Goal: Transaction & Acquisition: Purchase product/service

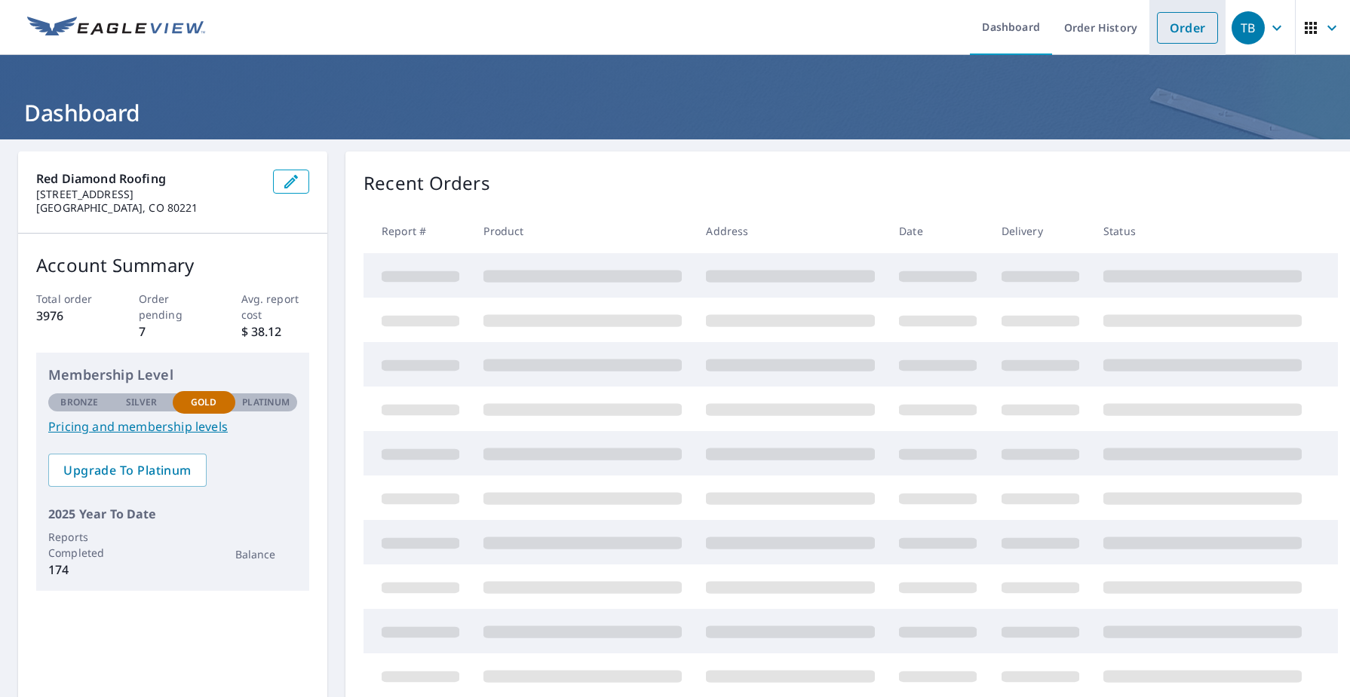
click at [1157, 29] on link "Order" at bounding box center [1187, 28] width 61 height 32
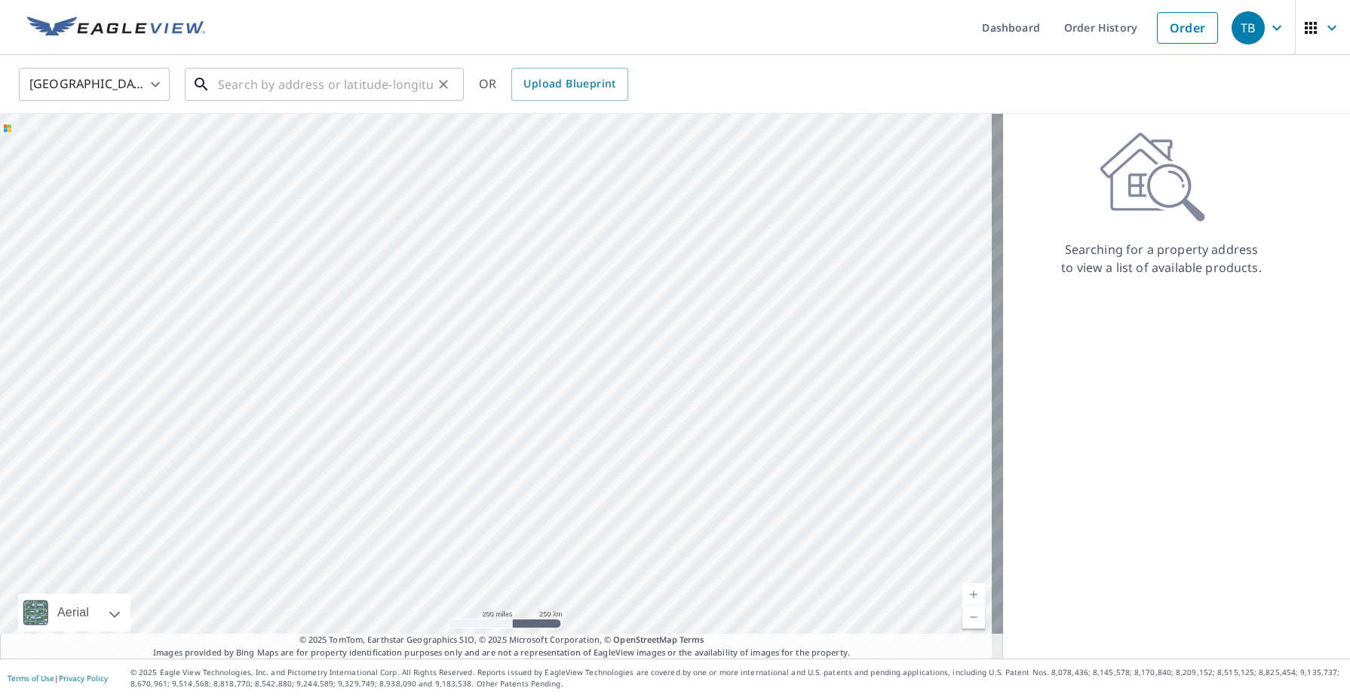
click at [226, 79] on input "text" at bounding box center [325, 84] width 215 height 42
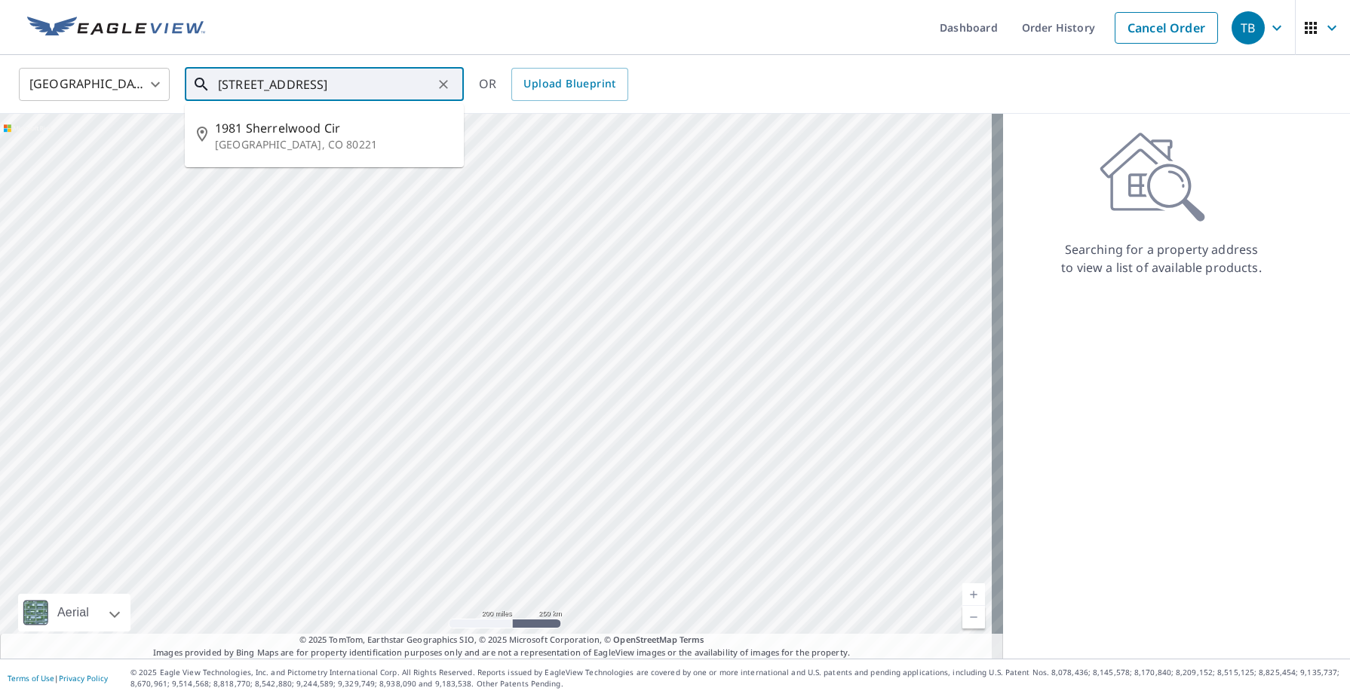
scroll to position [0, 12]
type input "[STREET_ADDRESS]"
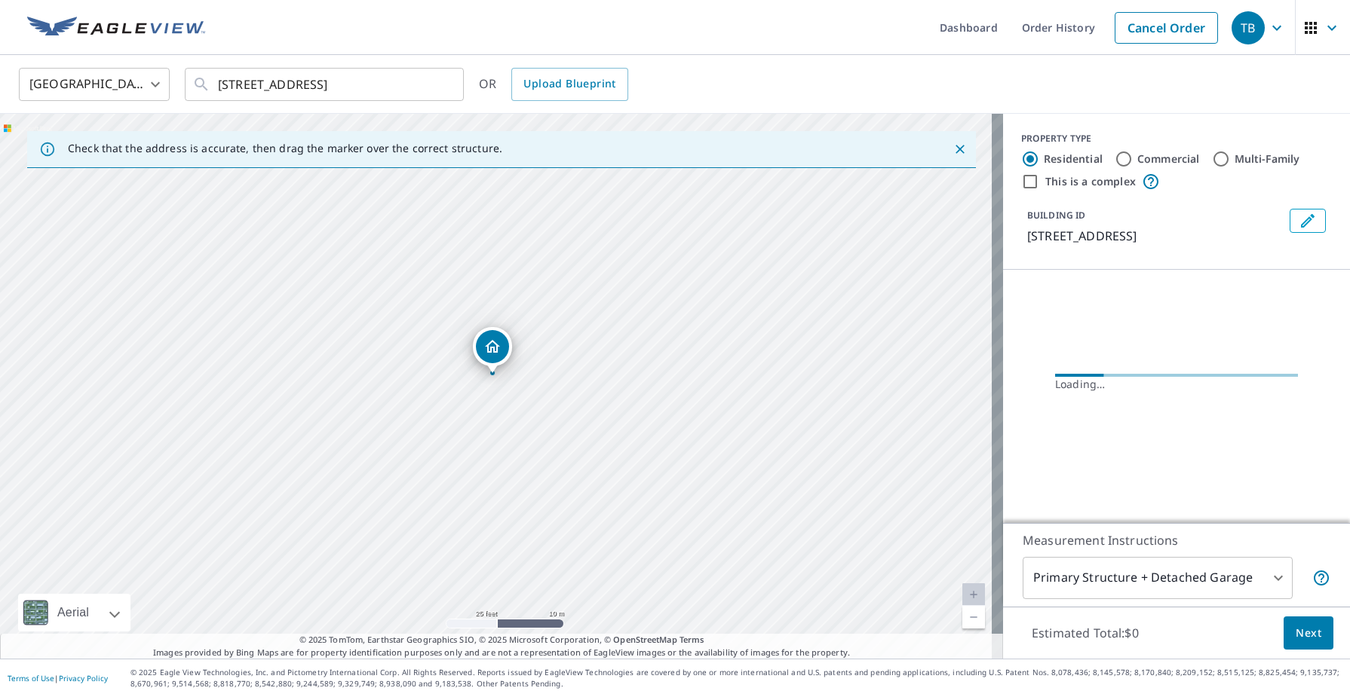
drag, startPoint x: 393, startPoint y: 311, endPoint x: 458, endPoint y: 372, distance: 89.6
click at [458, 372] on div "[STREET_ADDRESS]" at bounding box center [501, 386] width 1003 height 545
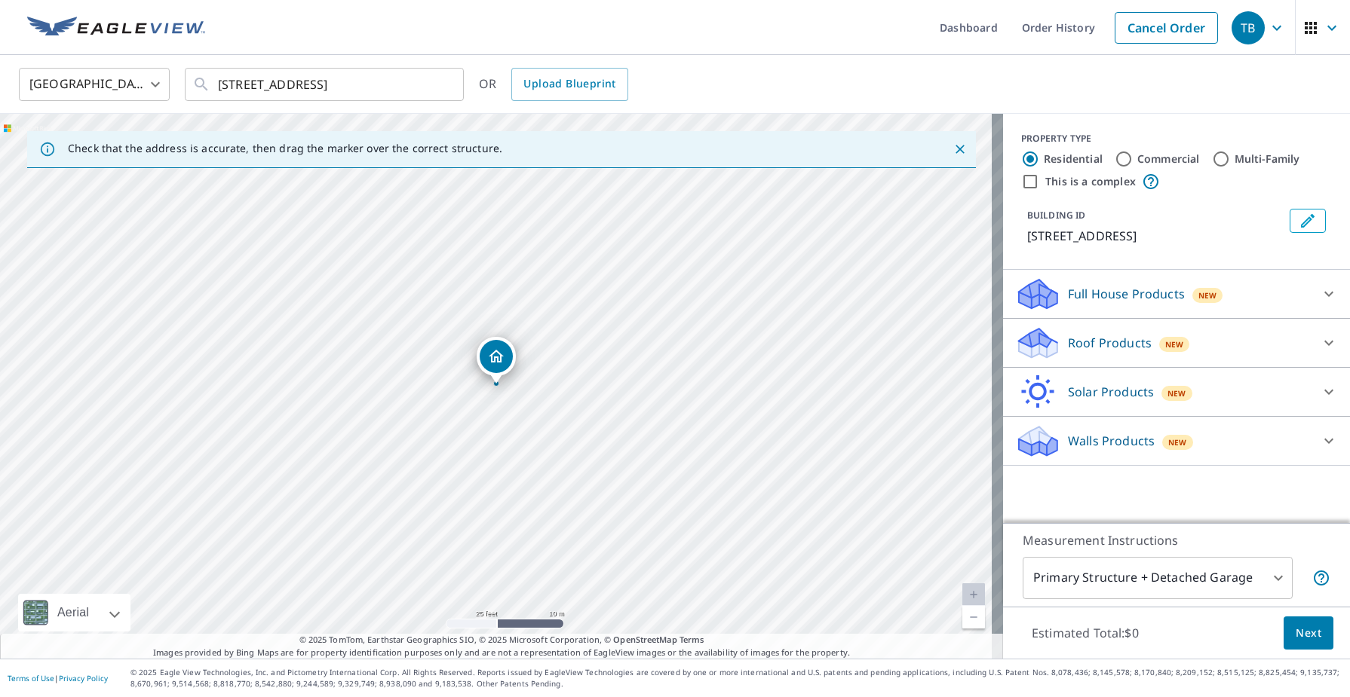
click at [1095, 343] on p "Roof Products" at bounding box center [1110, 343] width 84 height 18
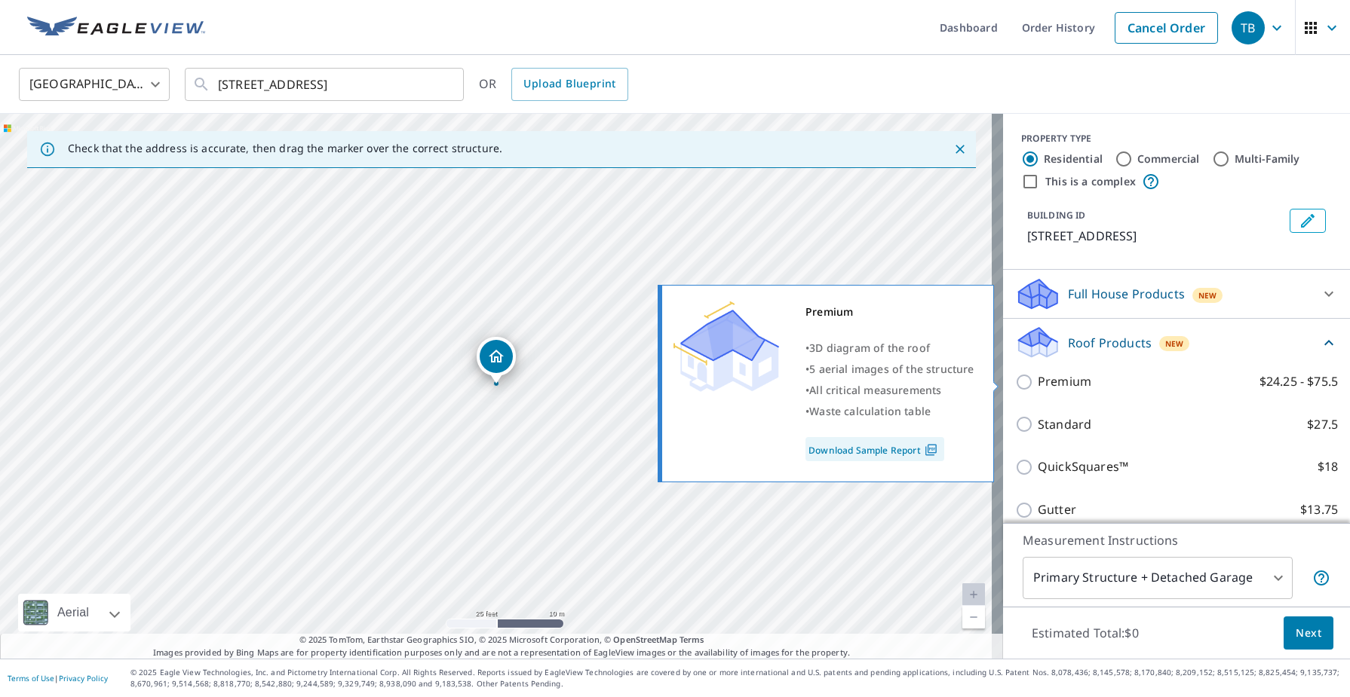
click at [1015, 380] on input "Premium $24.25 - $75.5" at bounding box center [1026, 382] width 23 height 18
checkbox input "true"
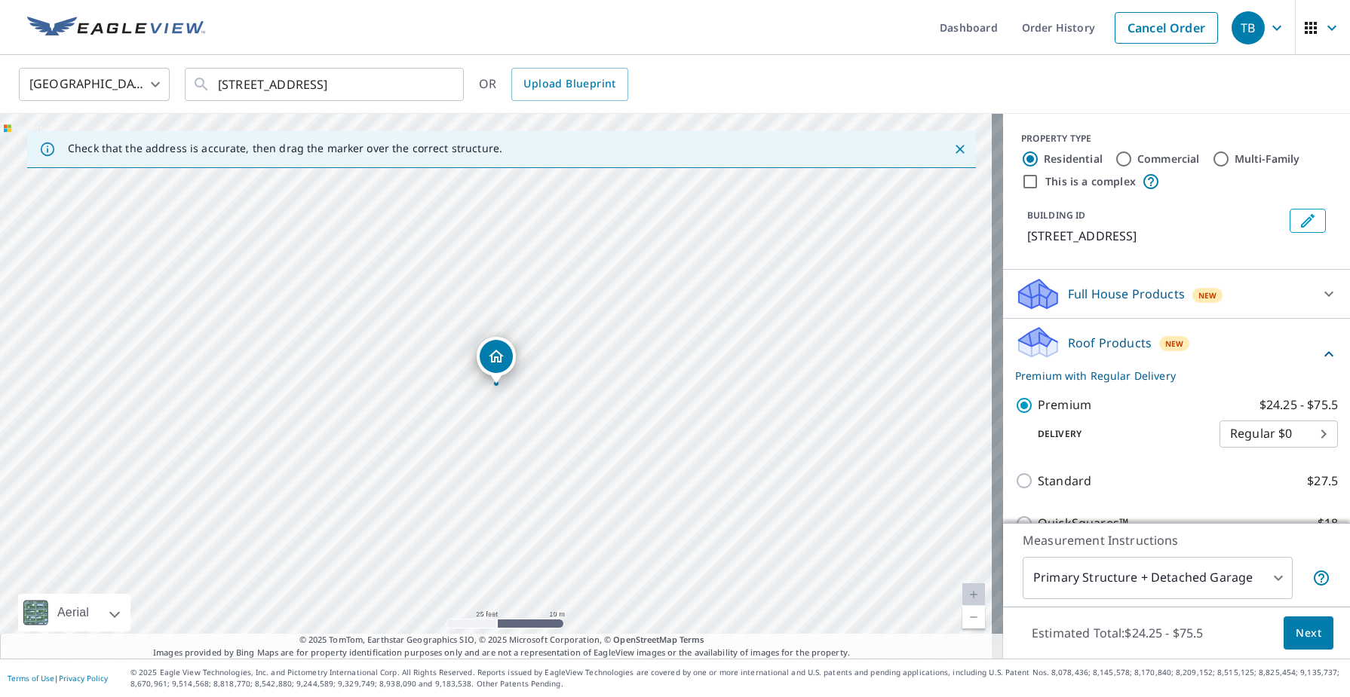
click at [1295, 633] on span "Next" at bounding box center [1308, 633] width 26 height 19
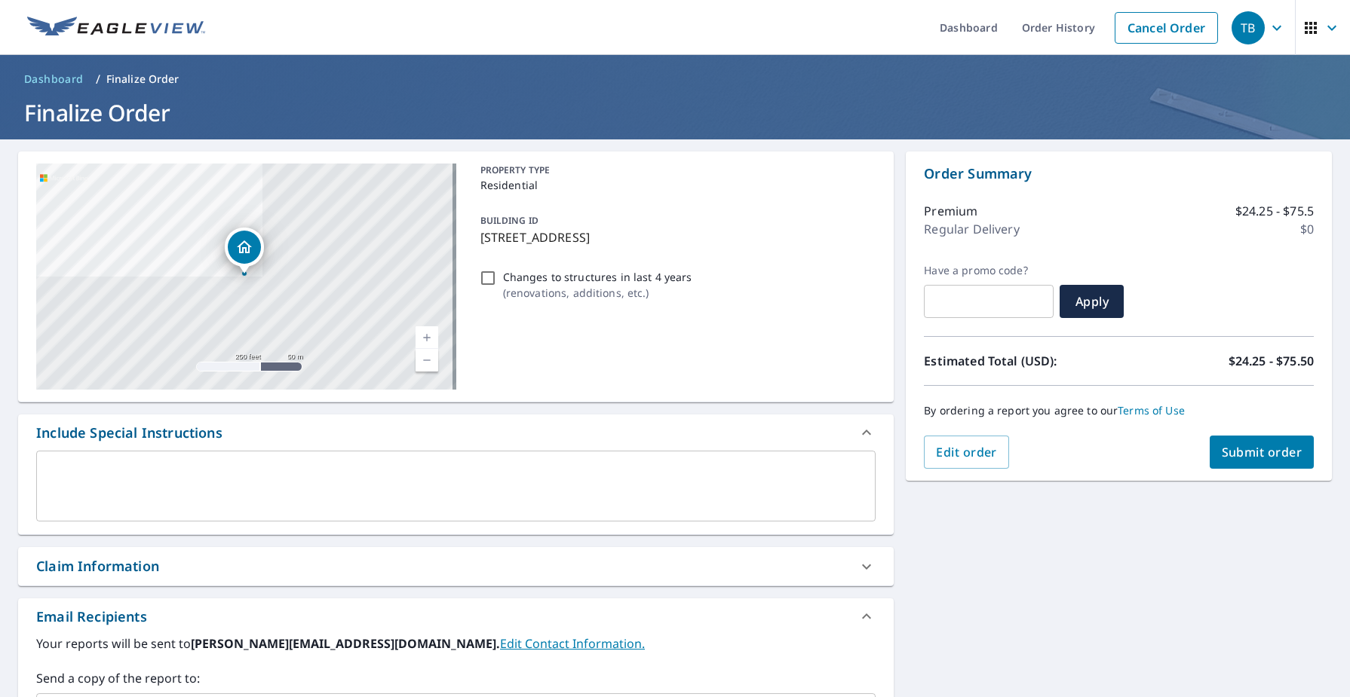
click at [121, 460] on div "x ​" at bounding box center [455, 486] width 839 height 71
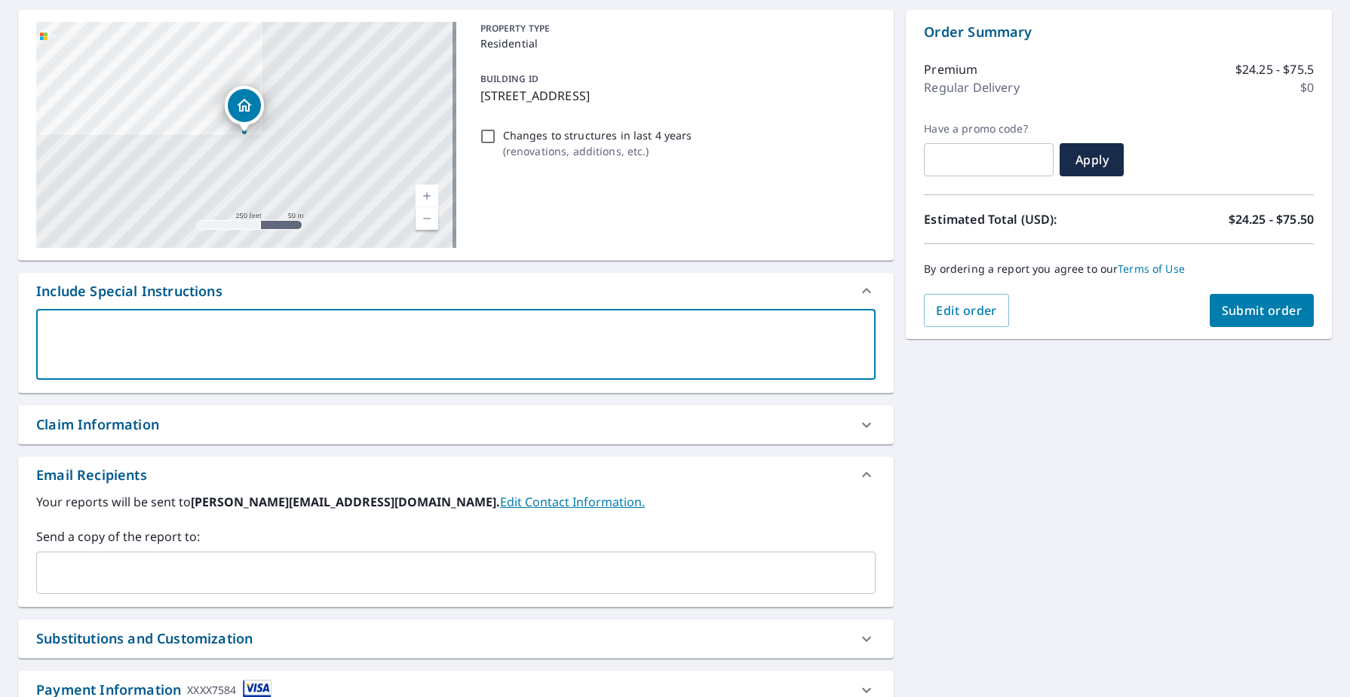
scroll to position [151, 0]
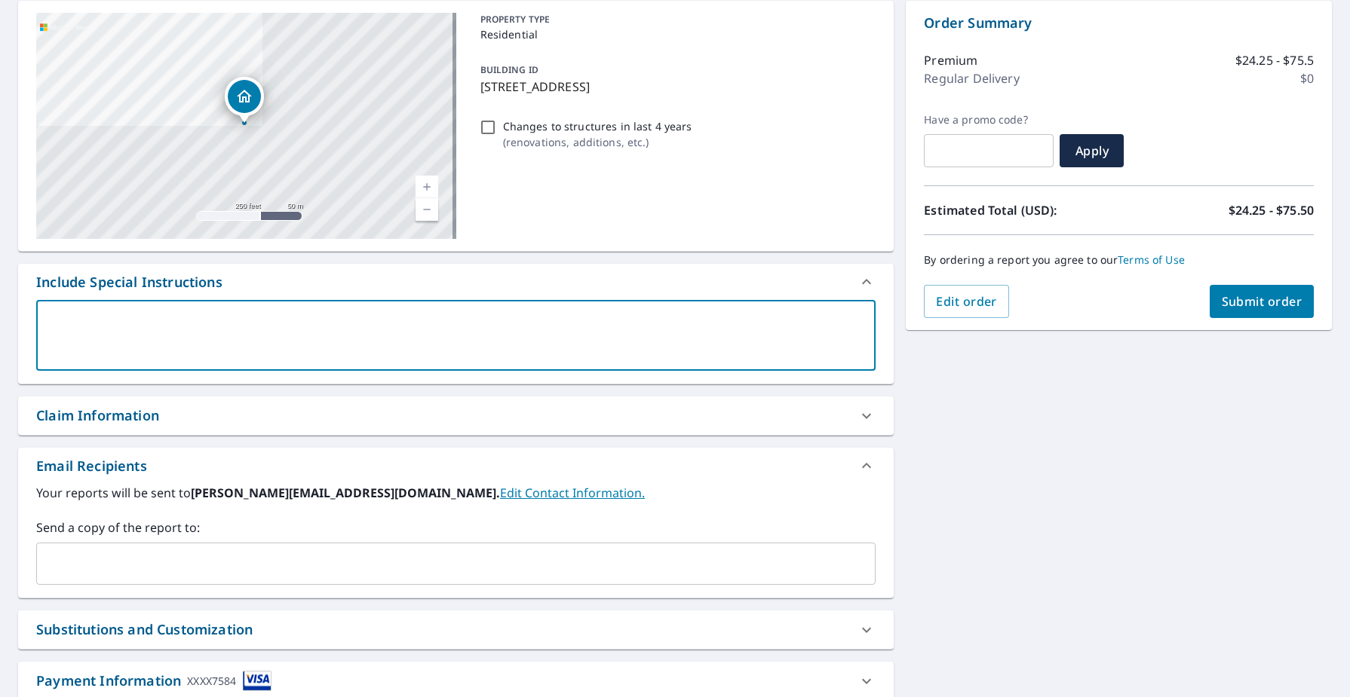
click at [111, 570] on input "text" at bounding box center [444, 564] width 803 height 29
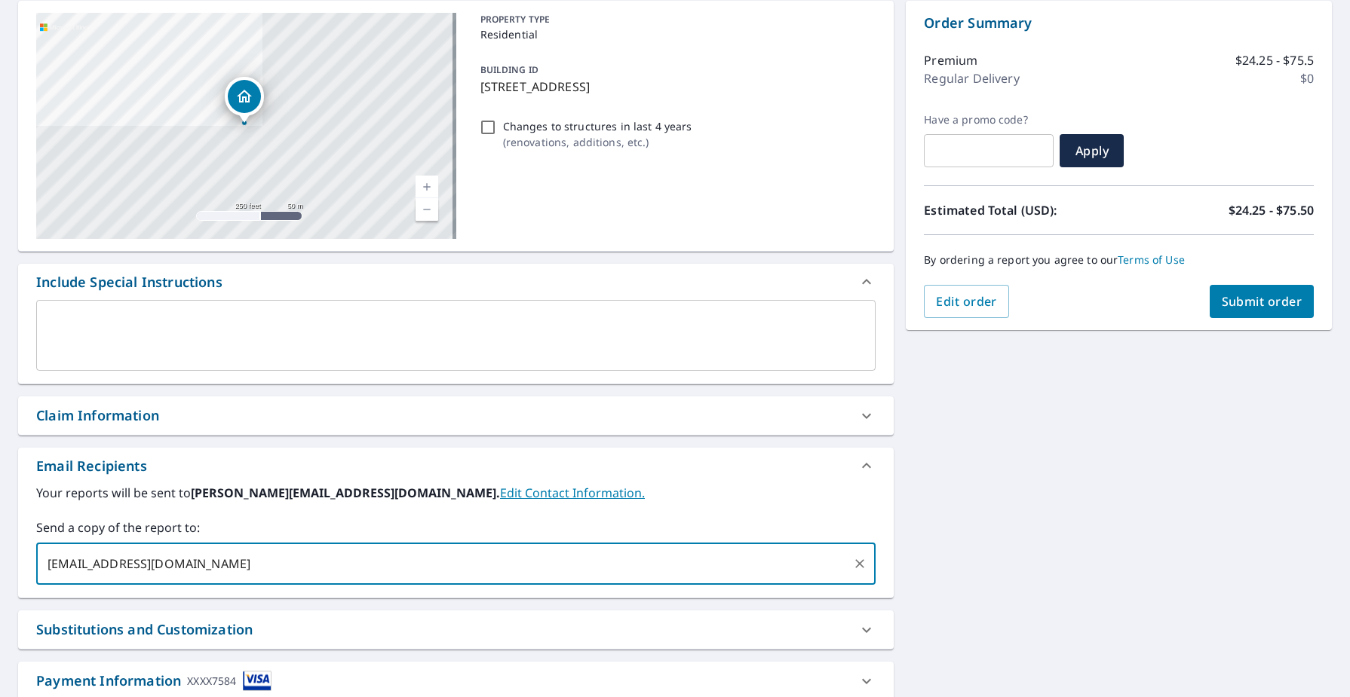
type input "[EMAIL_ADDRESS][DOMAIN_NAME]"
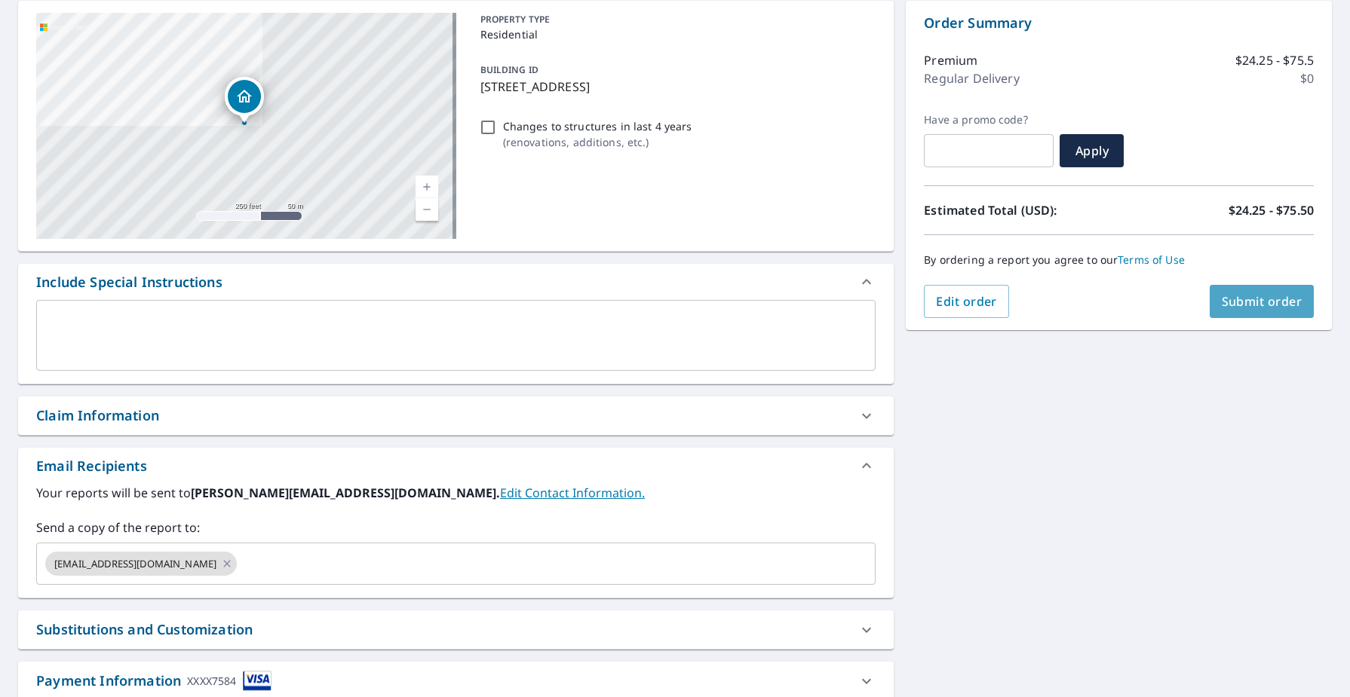
click at [1250, 296] on span "Submit order" at bounding box center [1261, 301] width 81 height 17
checkbox input "true"
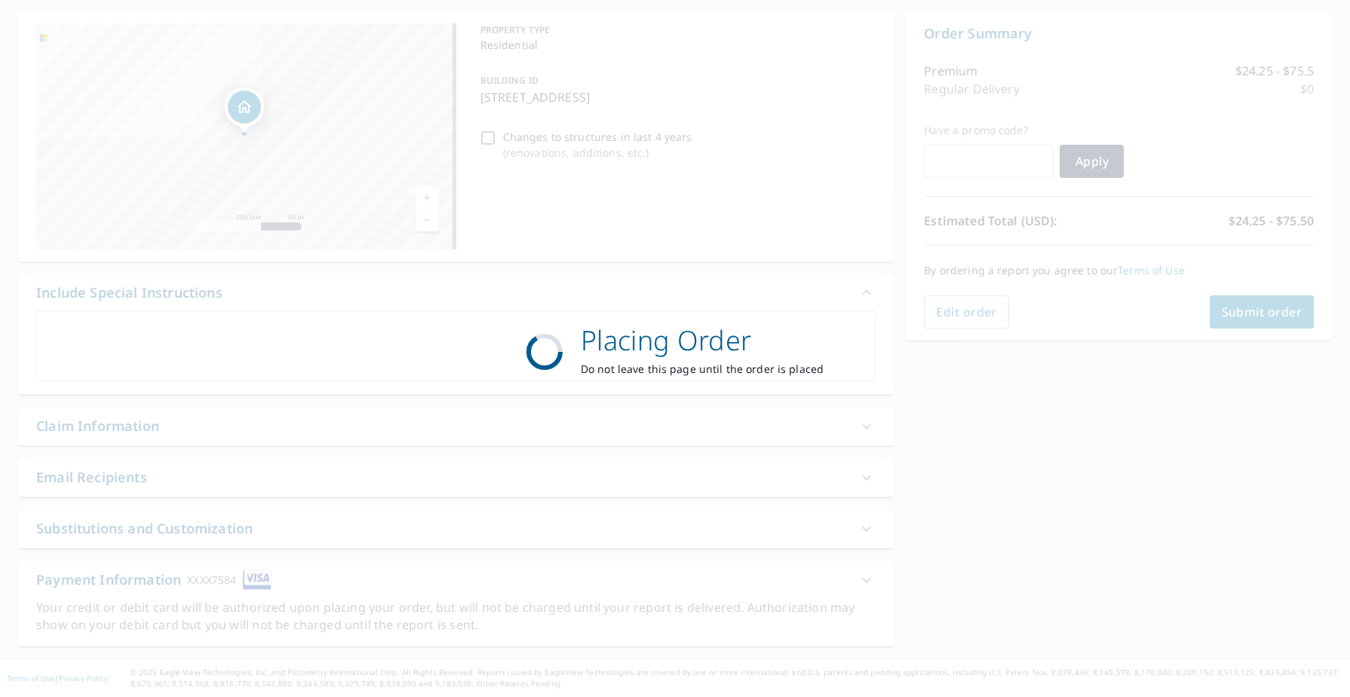
scroll to position [140, 0]
